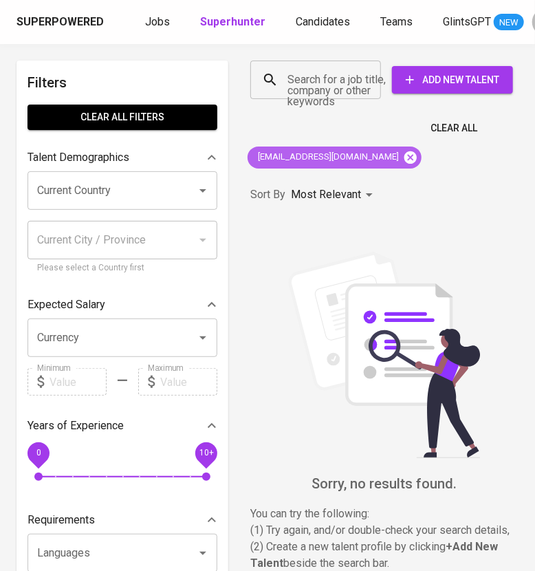
click at [403, 156] on icon at bounding box center [410, 157] width 15 height 15
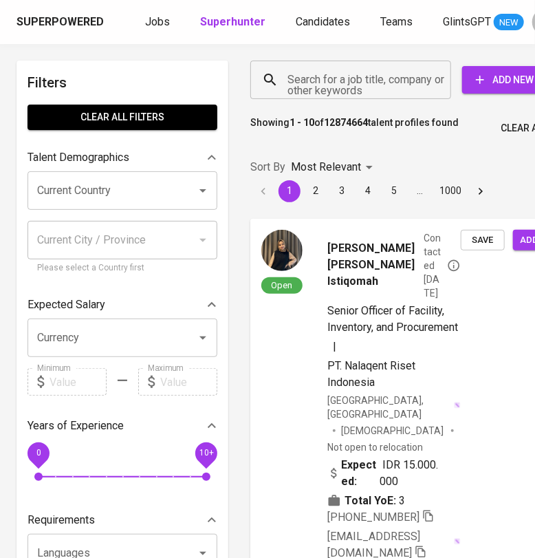
click at [310, 84] on input "Search for a job title, company or other keywords" at bounding box center [354, 80] width 140 height 26
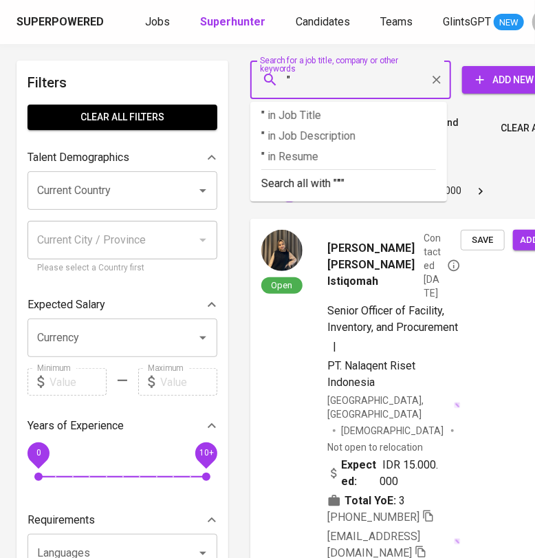
paste input "Gregory Renard Riadi"
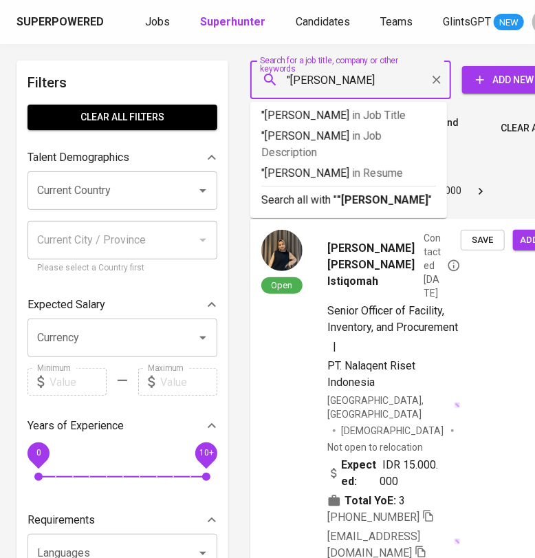
type input ""Gregory Renard Riadi""
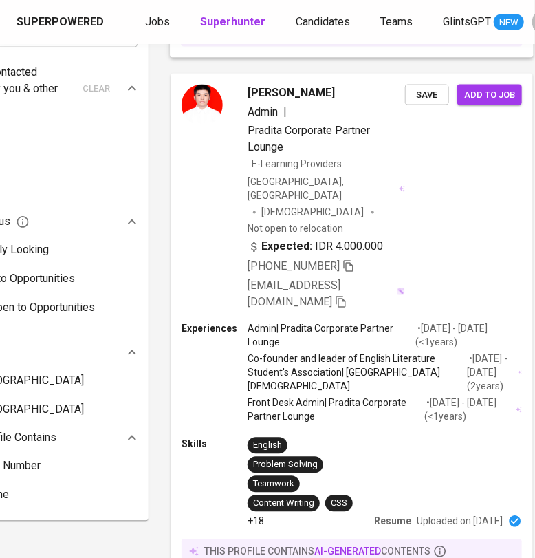
scroll to position [0, 80]
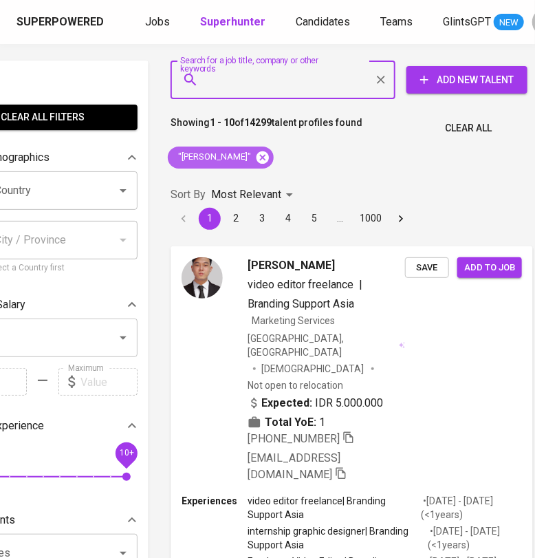
click at [270, 162] on icon at bounding box center [262, 157] width 15 height 15
click at [263, 77] on input "Search for a job title, company or other keywords" at bounding box center [286, 80] width 164 height 26
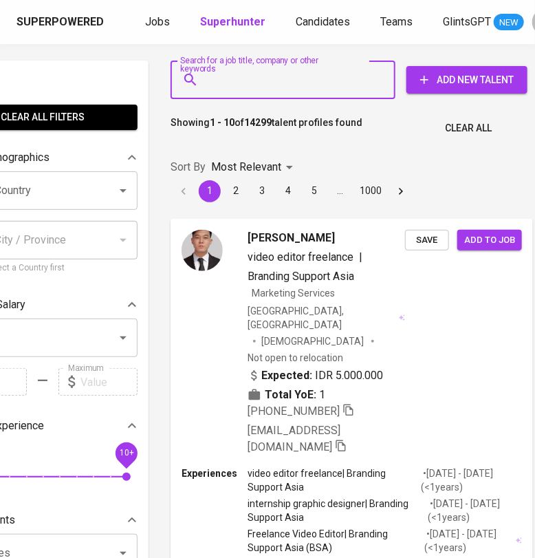
click at [263, 77] on input "Search for a job title, company or other keywords" at bounding box center [286, 80] width 164 height 26
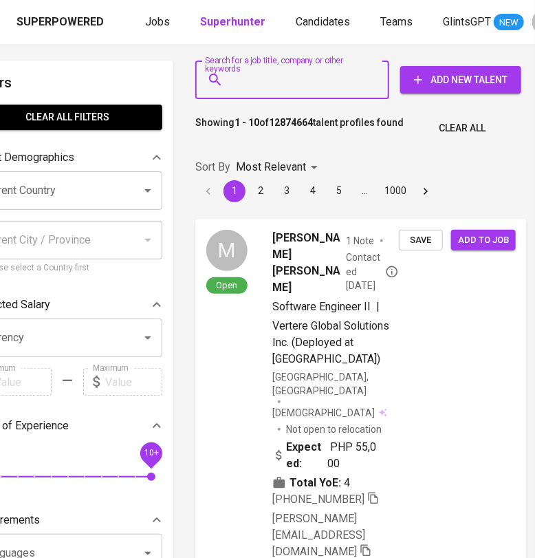
paste input "novindat23@gmail.com"
type input "novindat23@gmail.com"
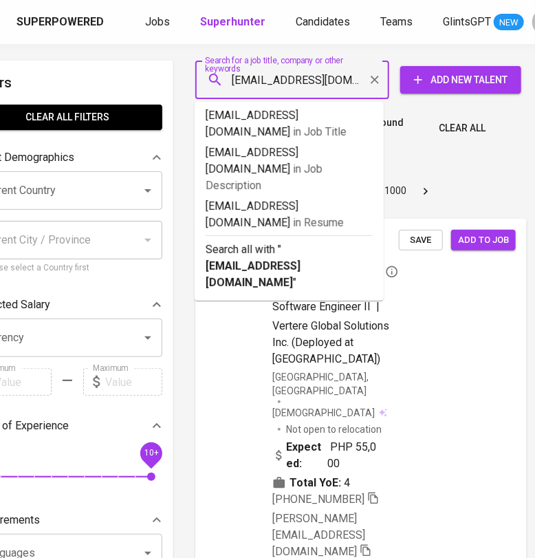
scroll to position [0, 50]
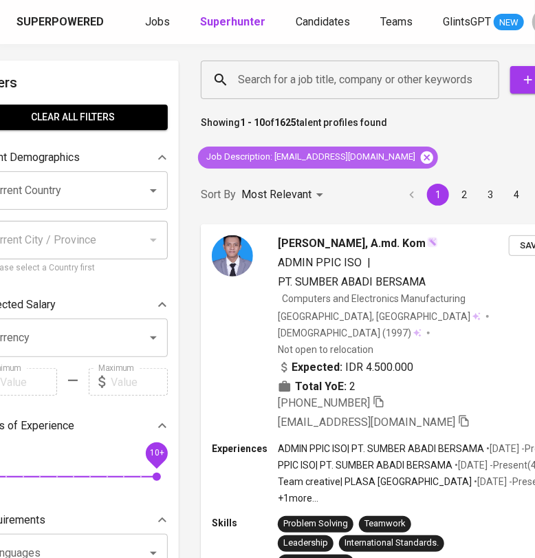
click at [419, 156] on icon at bounding box center [426, 157] width 15 height 15
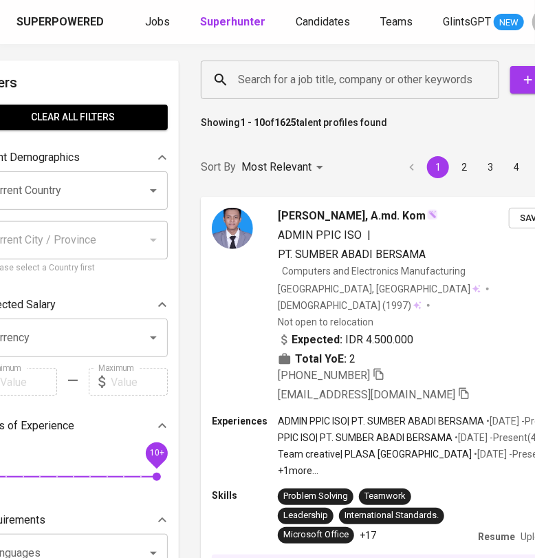
click at [285, 79] on input "Search for a job title, company or other keywords" at bounding box center [353, 80] width 238 height 26
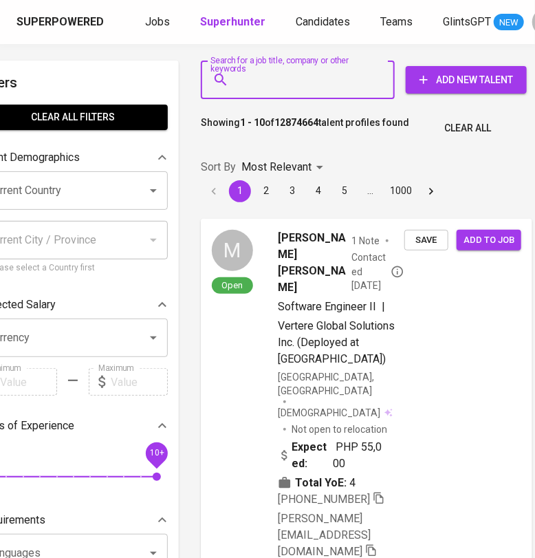
click at [318, 84] on input "Search for a job title, company or other keywords" at bounding box center [300, 80] width 133 height 26
paste input "novindat23@gmail.com"
type input "novindat23@gmail.com"
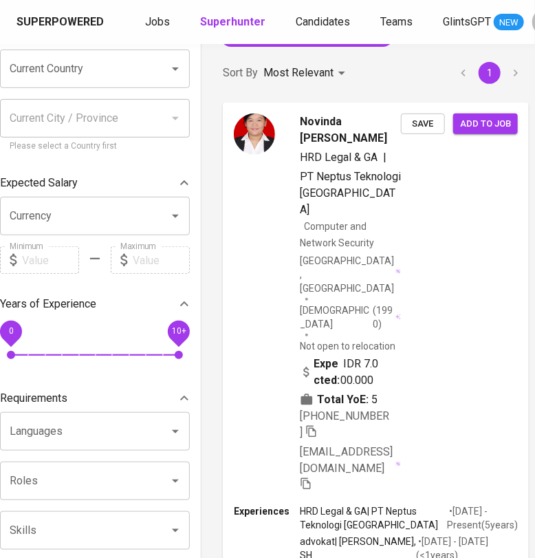
scroll to position [171, 28]
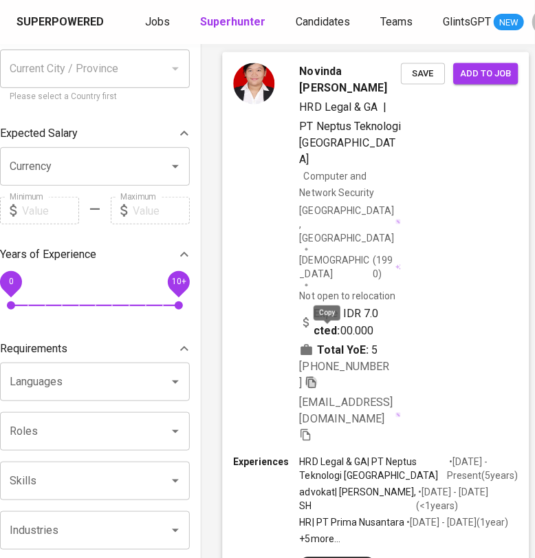
click at [316, 376] on icon "button" at bounding box center [311, 382] width 10 height 12
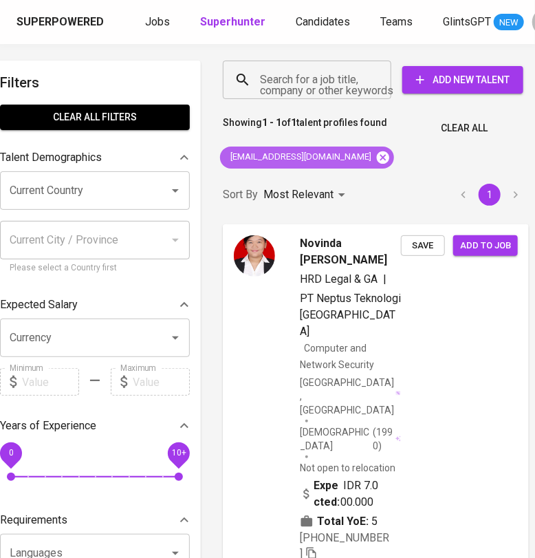
click at [377, 156] on icon at bounding box center [383, 157] width 12 height 12
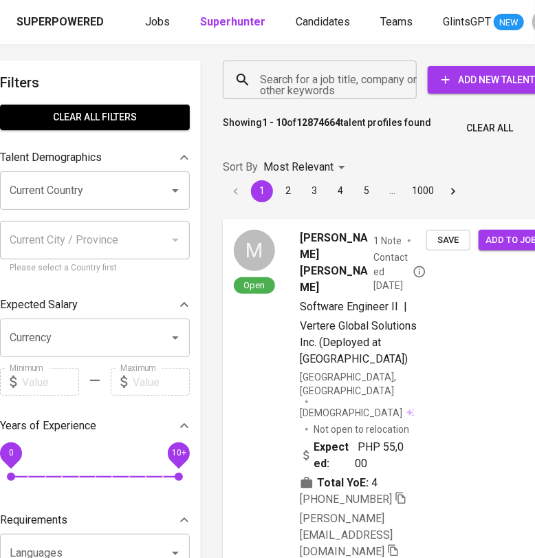
click at [299, 78] on input "Search for a job title, company or other keywords" at bounding box center [323, 80] width 133 height 26
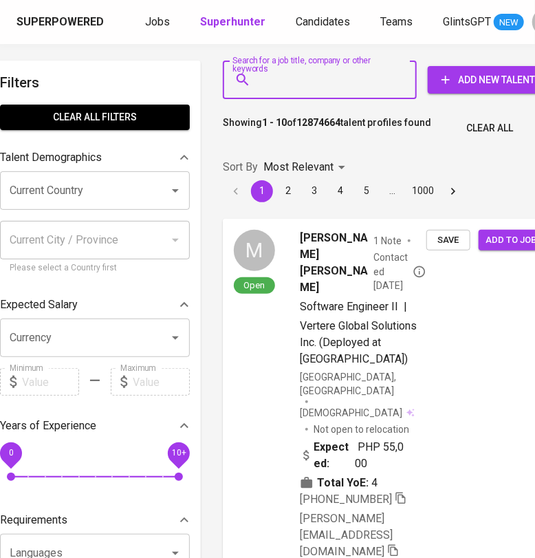
paste input "laysasakinah18@gmail.com"
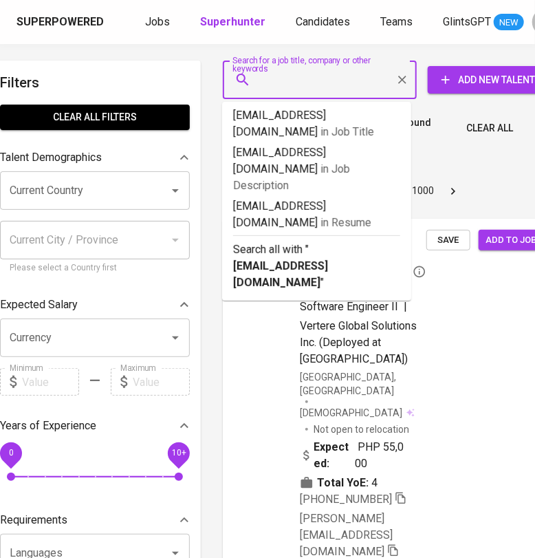
type input "laysasakinah18@gmail.com"
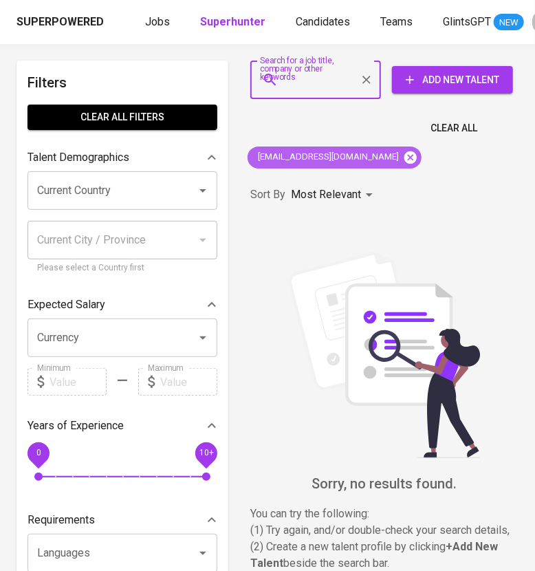
click at [404, 153] on icon at bounding box center [410, 157] width 12 height 12
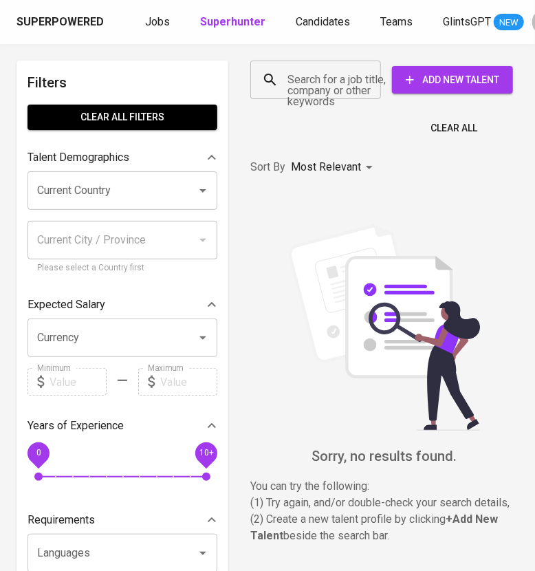
click at [336, 94] on div "Search for a job title, company or other keywords" at bounding box center [315, 80] width 131 height 39
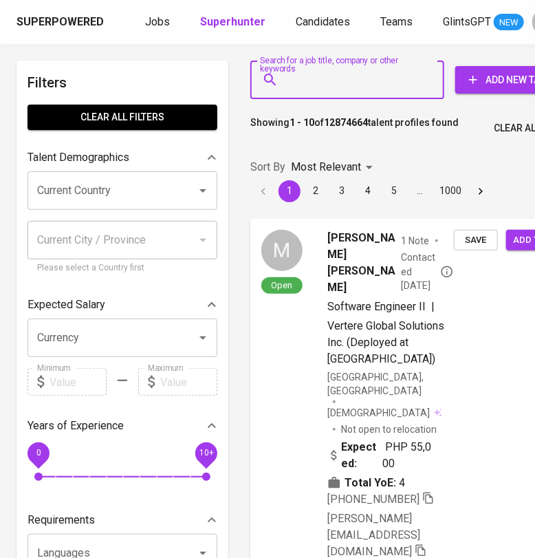
paste input "Sherren Noviria Tham"
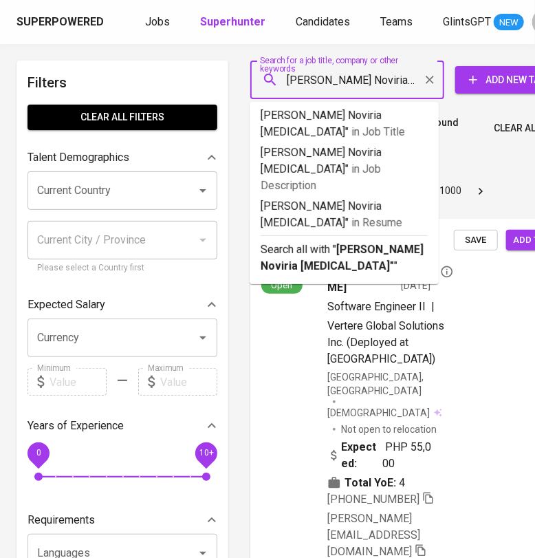
type input ""Sherren Noviria Tham""
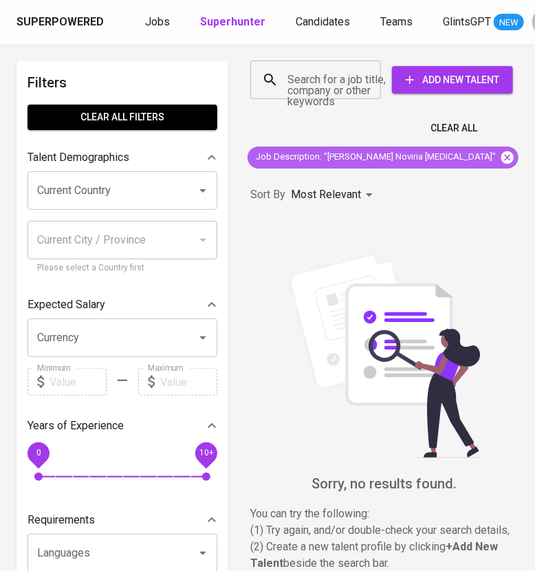
click at [501, 160] on icon at bounding box center [507, 157] width 12 height 12
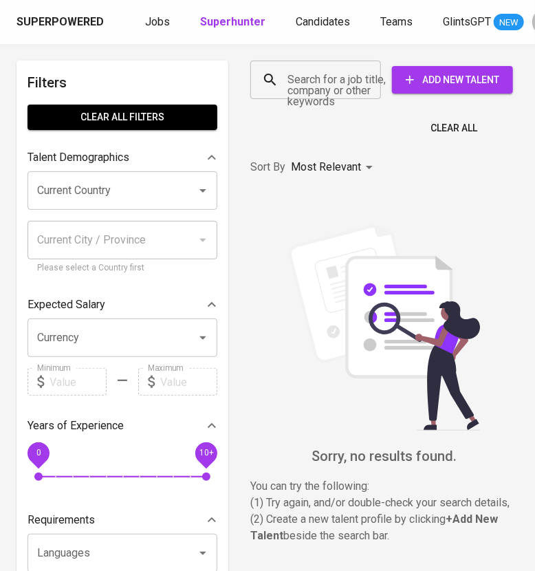
click at [324, 88] on input "Search for a job title, company or other keywords" at bounding box center [319, 80] width 70 height 26
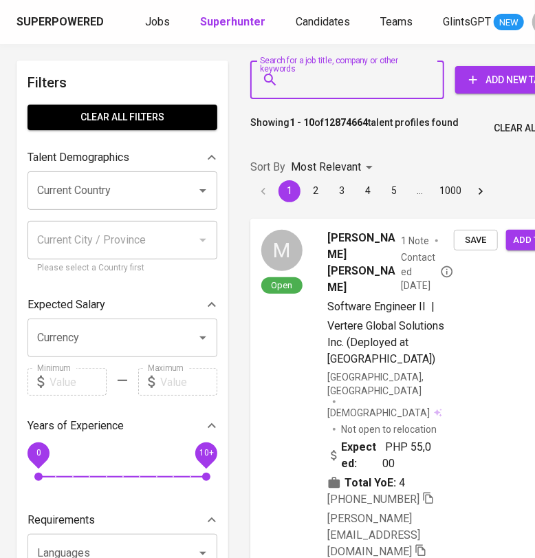
click at [324, 88] on input "Search for a job title, company or other keywords" at bounding box center [350, 80] width 133 height 26
paste input "Sherren Noviria Tham"
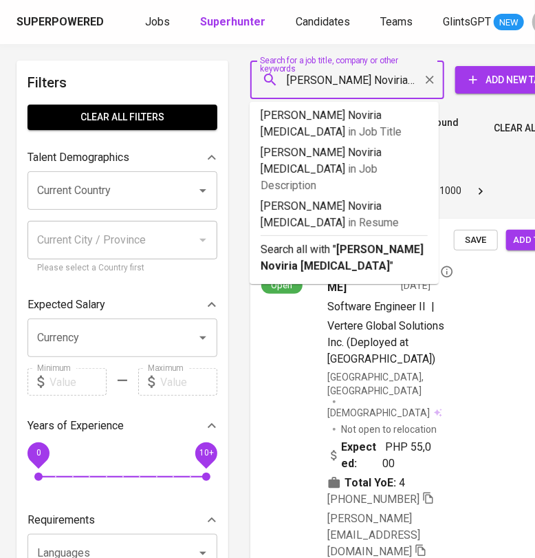
click at [324, 88] on input "Sherren Noviria Tham" at bounding box center [350, 80] width 133 height 26
type input ""Sherren Noviria Tham""
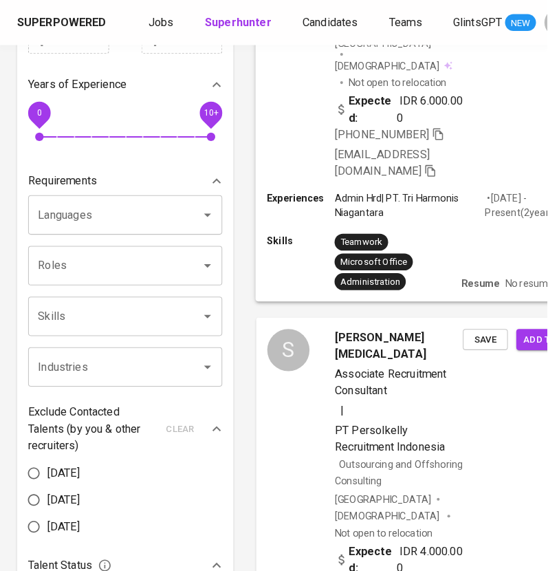
scroll to position [85, 0]
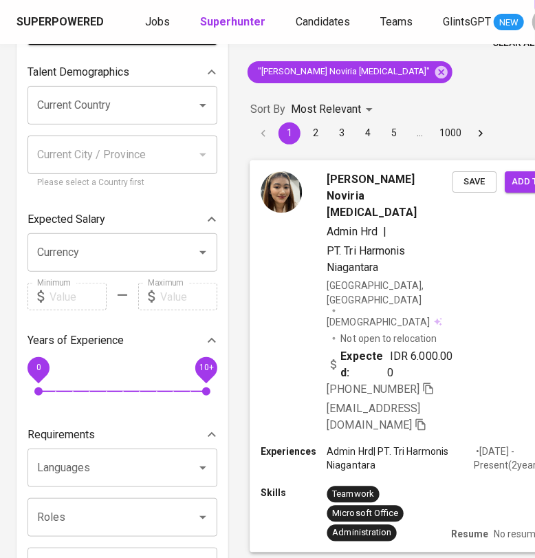
click at [471, 294] on div "Sherren Noviria Tham Admin Hrd | PT. Tri Harmonis Niagantara Indonesia, Jakarta…" at bounding box center [415, 302] width 331 height 284
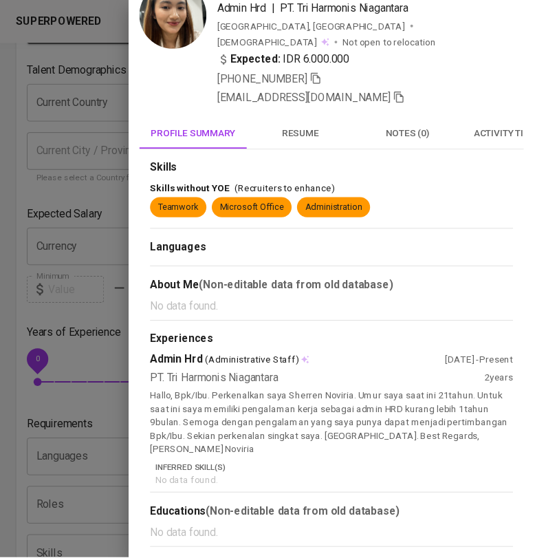
scroll to position [0, 0]
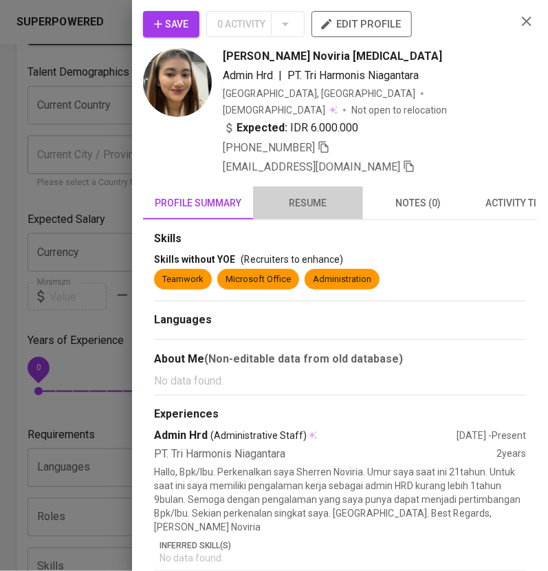
click at [331, 196] on span "resume" at bounding box center [308, 203] width 94 height 17
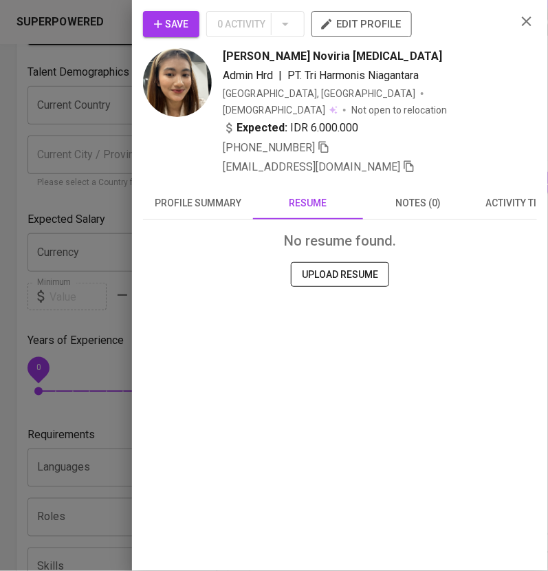
drag, startPoint x: 215, startPoint y: 173, endPoint x: 248, endPoint y: 138, distance: 48.7
click at [215, 195] on span "profile summary" at bounding box center [198, 203] width 94 height 17
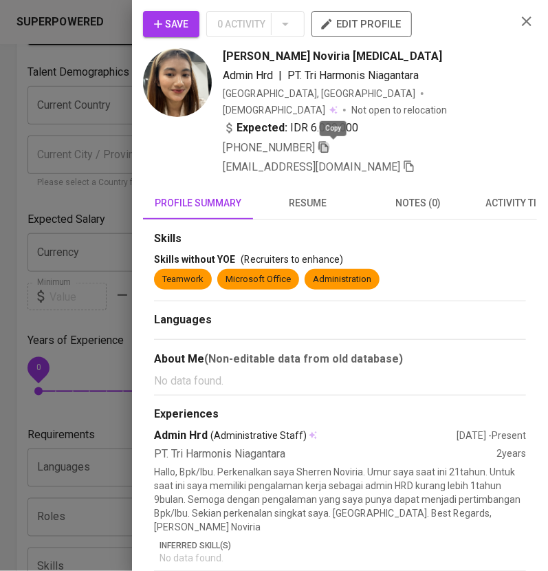
click at [330, 148] on icon "button" at bounding box center [324, 147] width 12 height 12
click at [519, 28] on icon "button" at bounding box center [527, 21] width 17 height 17
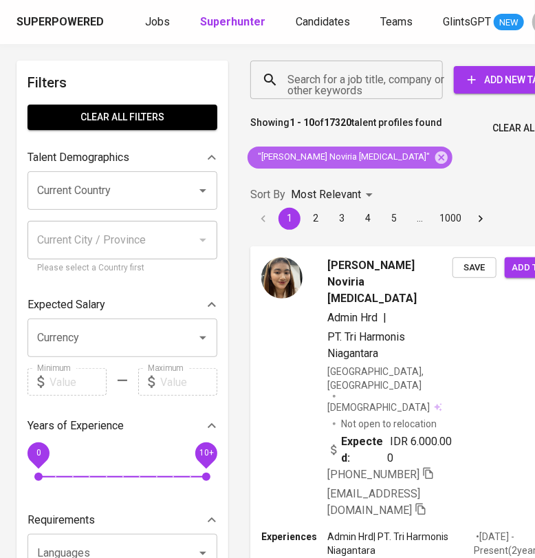
click at [434, 150] on icon at bounding box center [441, 157] width 15 height 15
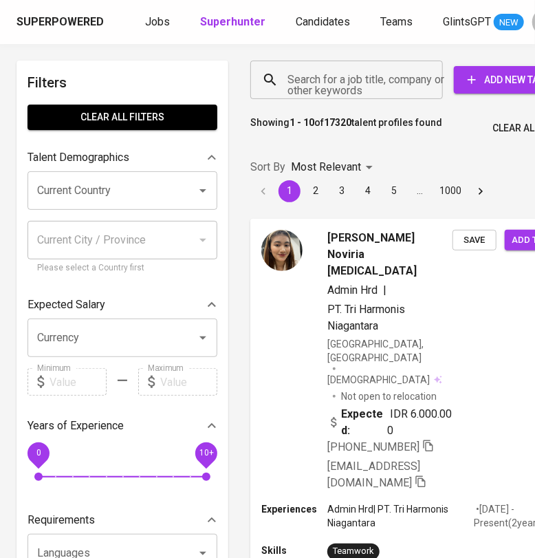
click at [356, 83] on input "Search for a job title, company or other keywords" at bounding box center [350, 80] width 132 height 26
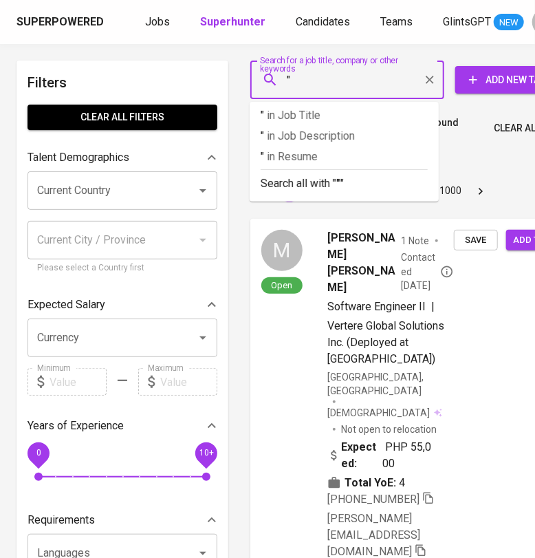
paste input "[PERSON_NAME]"
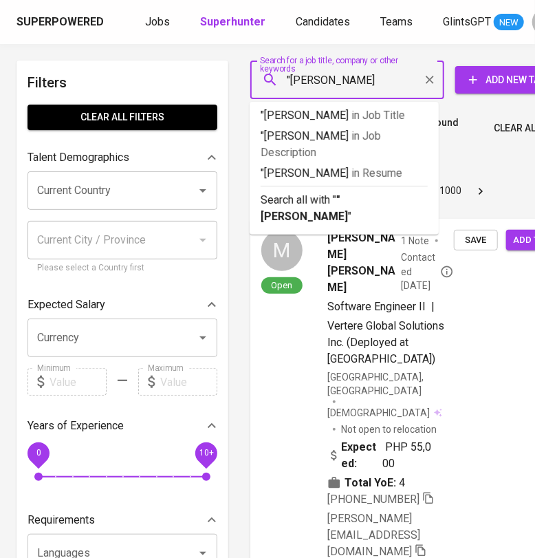
type input ""Satrio Prakoso""
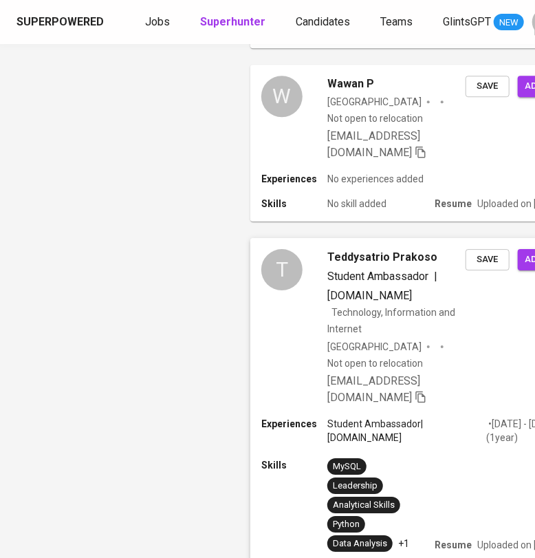
scroll to position [2923, 0]
